Goal: Navigation & Orientation: Understand site structure

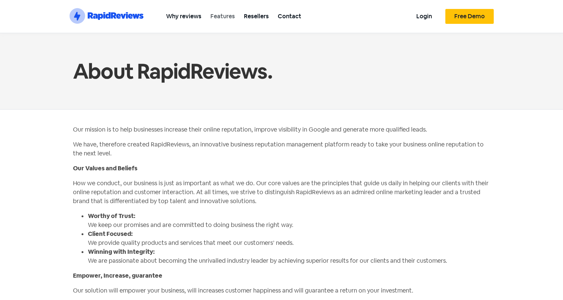
click at [231, 15] on link "Features" at bounding box center [223, 16] width 34 height 17
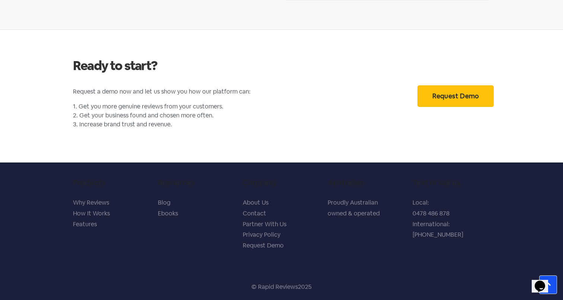
scroll to position [1628, 0]
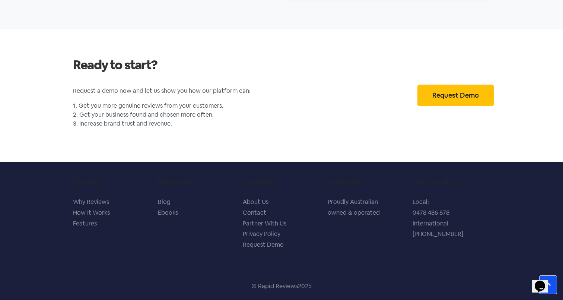
click at [170, 214] on link "Ebooks" at bounding box center [168, 213] width 20 height 8
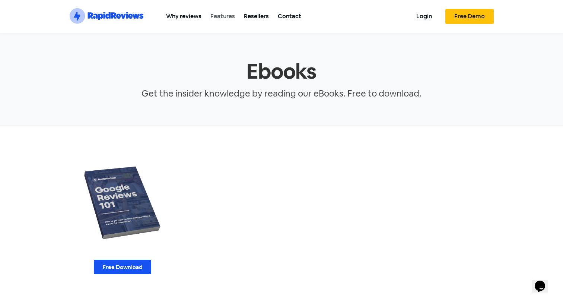
click at [224, 16] on link "Features" at bounding box center [223, 16] width 34 height 17
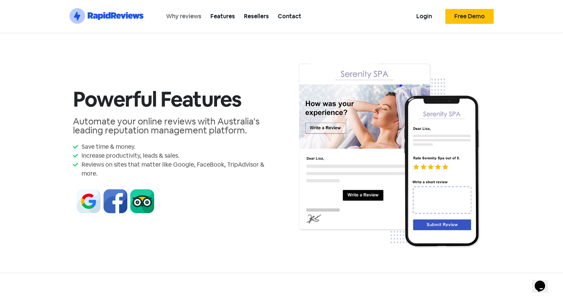
click at [186, 22] on link "Why reviews" at bounding box center [184, 16] width 44 height 17
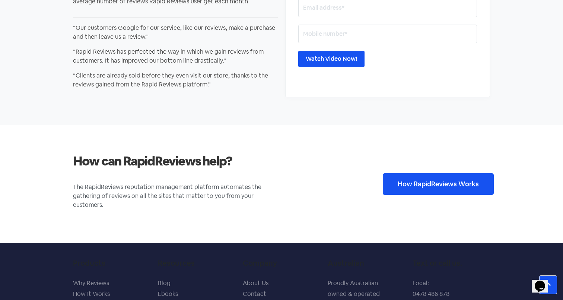
scroll to position [1296, 0]
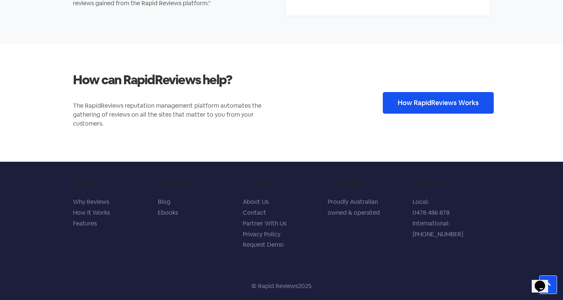
click at [99, 215] on link "How It Works" at bounding box center [91, 213] width 37 height 8
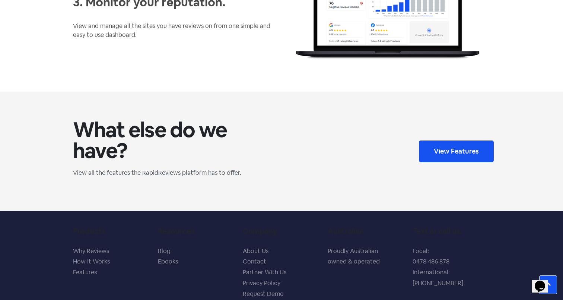
scroll to position [612, 0]
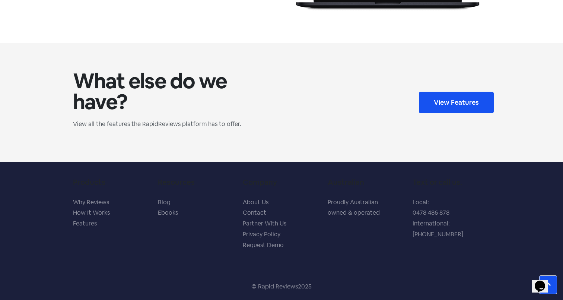
click at [265, 222] on link "Partner With Us" at bounding box center [265, 224] width 44 height 8
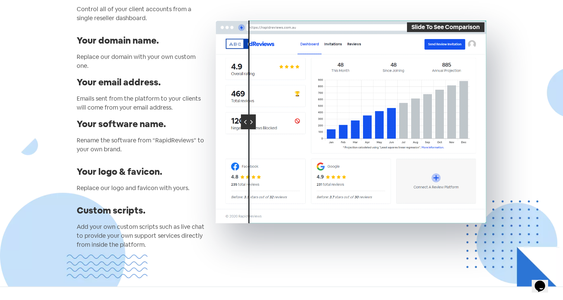
scroll to position [147, 0]
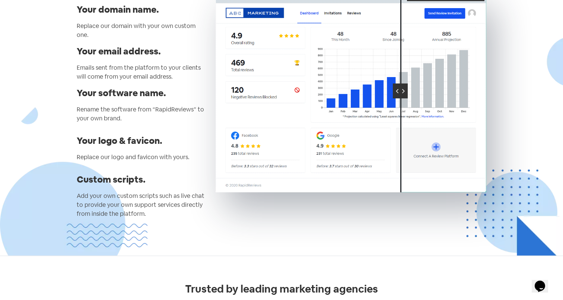
drag, startPoint x: 250, startPoint y: 87, endPoint x: 401, endPoint y: 101, distance: 150.8
click at [401, 101] on div at bounding box center [400, 91] width 15 height 203
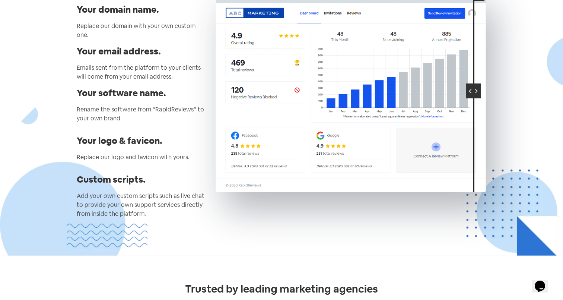
drag, startPoint x: 402, startPoint y: 93, endPoint x: 473, endPoint y: 87, distance: 70.7
click at [474, 89] on div at bounding box center [473, 90] width 15 height 15
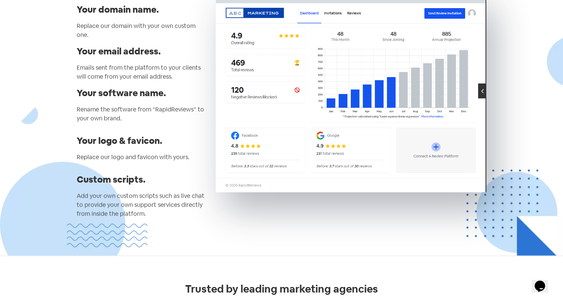
drag, startPoint x: 478, startPoint y: 84, endPoint x: 492, endPoint y: 86, distance: 14.3
click at [493, 86] on div "Brand RapidReviews as your own with White Label. Grow your business by providin…" at bounding box center [281, 71] width 425 height 322
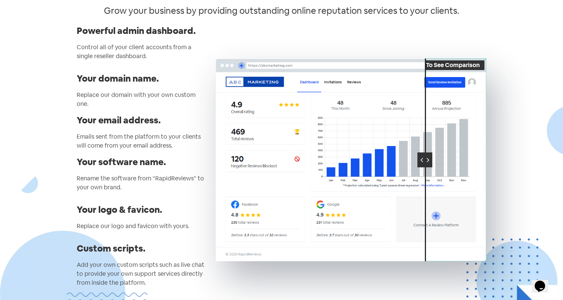
scroll to position [76, 0]
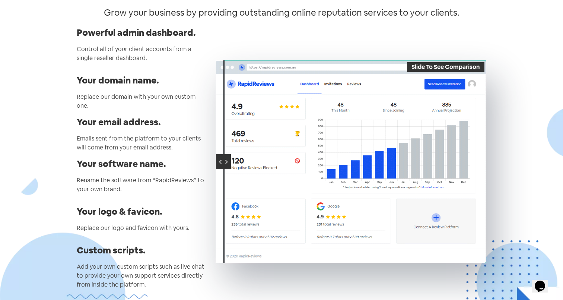
drag, startPoint x: 350, startPoint y: 127, endPoint x: 205, endPoint y: 161, distance: 148.2
click at [207, 159] on div "Powerful admin dashboard. Control all of your client accounts from a single res…" at bounding box center [281, 162] width 417 height 274
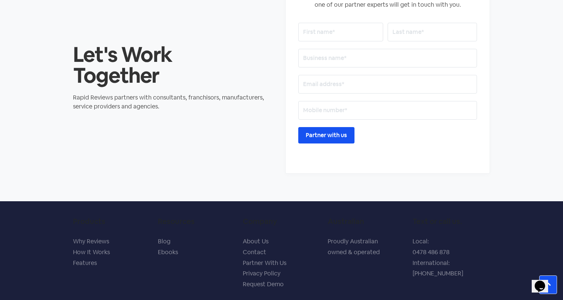
scroll to position [961, 0]
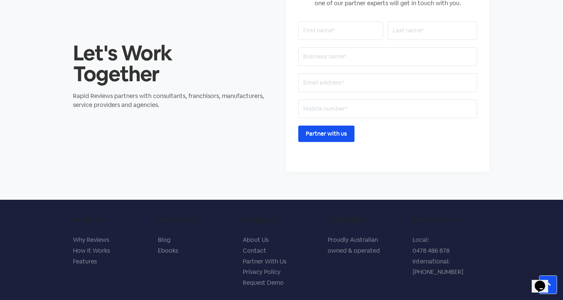
click at [351, 237] on p "Proudly Australian owned & operated" at bounding box center [367, 246] width 78 height 22
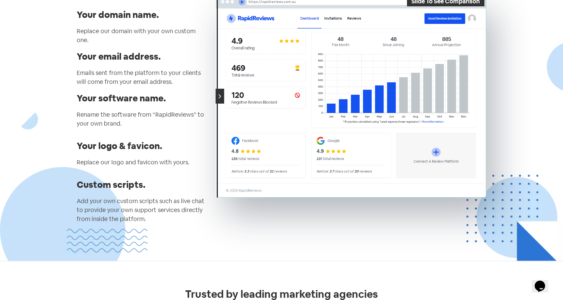
scroll to position [0, 0]
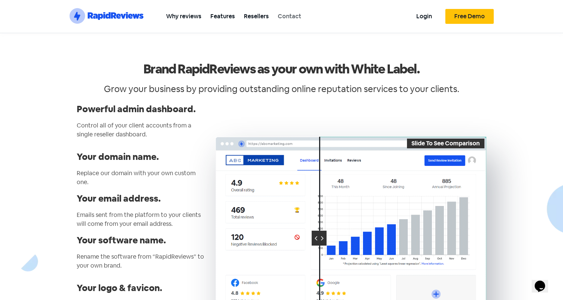
click at [294, 16] on link "Contact" at bounding box center [290, 16] width 32 height 17
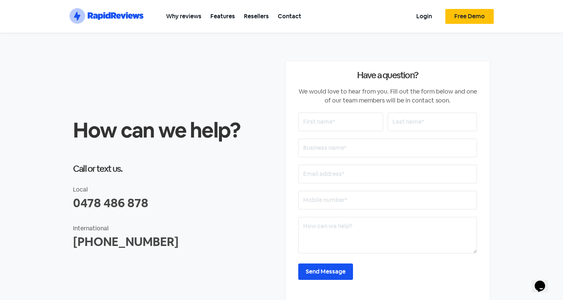
click at [470, 19] on span "Free Demo" at bounding box center [470, 16] width 31 height 6
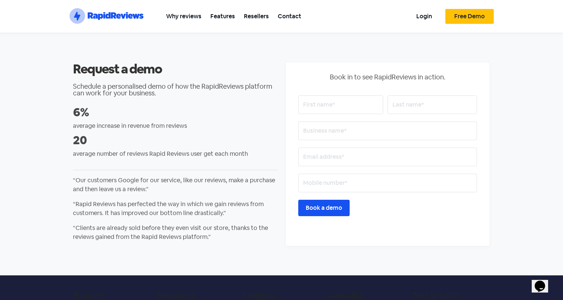
click at [108, 18] on icon at bounding box center [107, 15] width 5 height 6
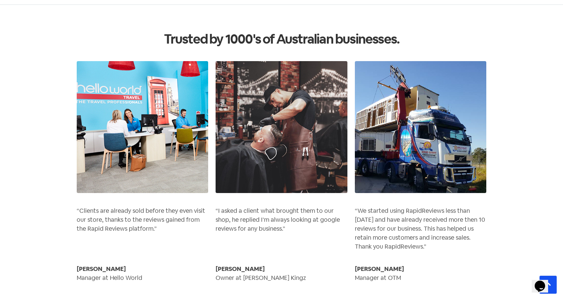
scroll to position [928, 0]
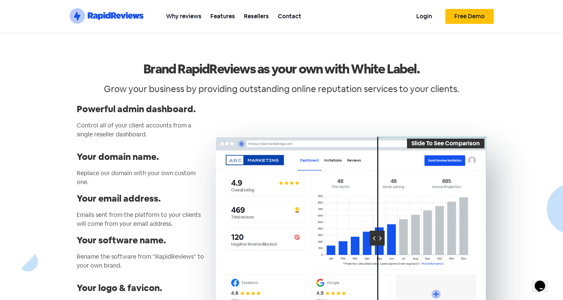
drag, startPoint x: 248, startPoint y: 233, endPoint x: 378, endPoint y: 229, distance: 129.4
click at [378, 231] on div at bounding box center [377, 238] width 15 height 15
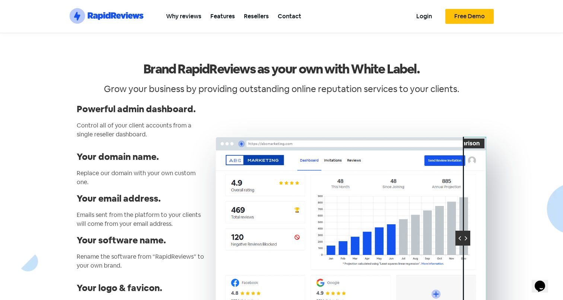
drag, startPoint x: 378, startPoint y: 229, endPoint x: 463, endPoint y: 233, distance: 85.8
click at [463, 233] on div at bounding box center [463, 238] width 15 height 15
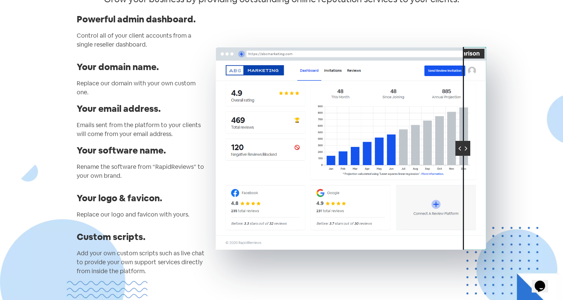
scroll to position [87, 0]
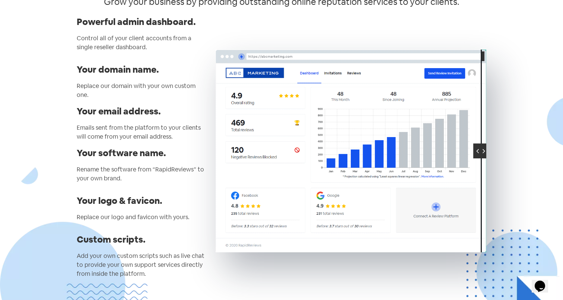
drag, startPoint x: 465, startPoint y: 146, endPoint x: 482, endPoint y: 193, distance: 50.7
click at [482, 193] on div at bounding box center [481, 151] width 15 height 203
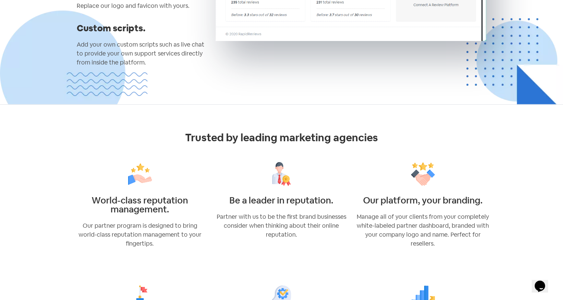
scroll to position [299, 0]
